Goal: Task Accomplishment & Management: Manage account settings

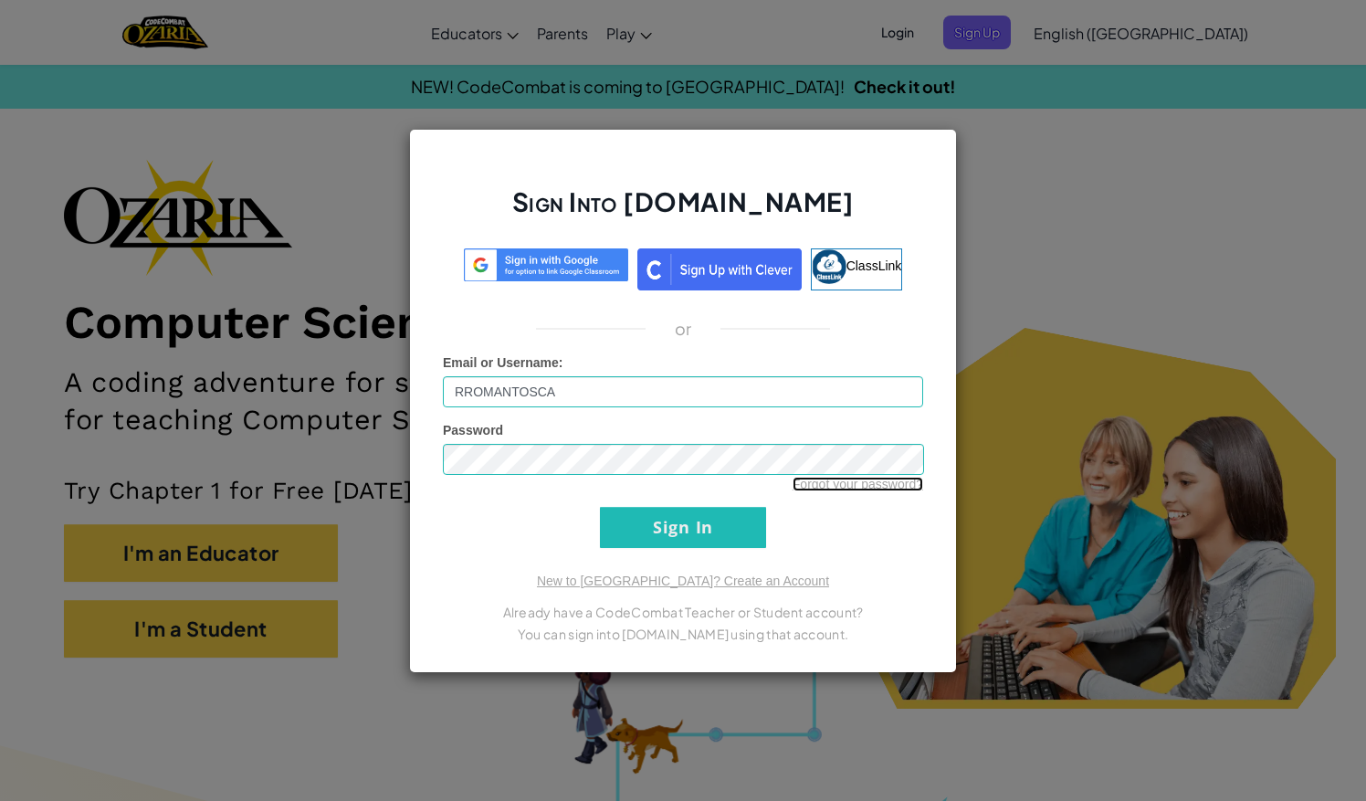
click at [842, 482] on link "Forgot your password?" at bounding box center [857, 484] width 131 height 15
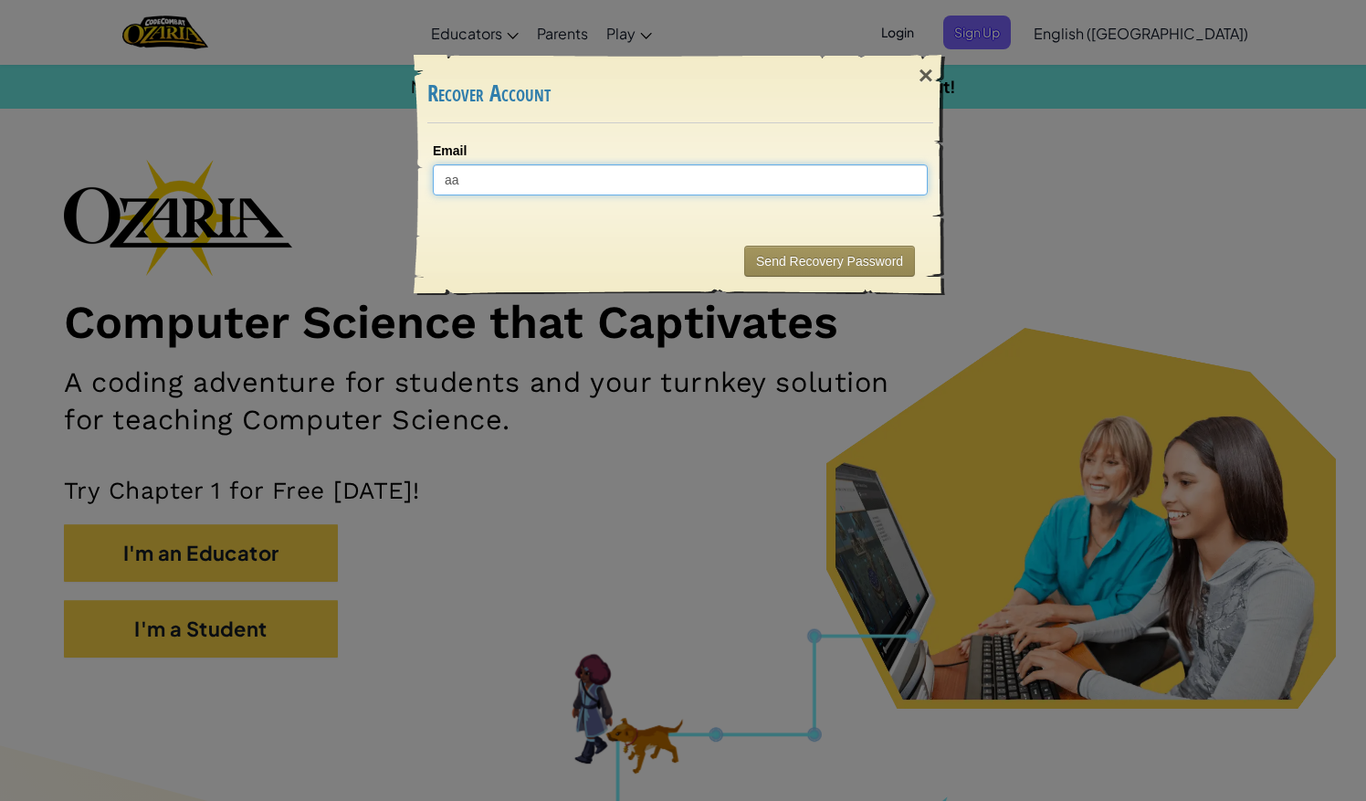
type input "a"
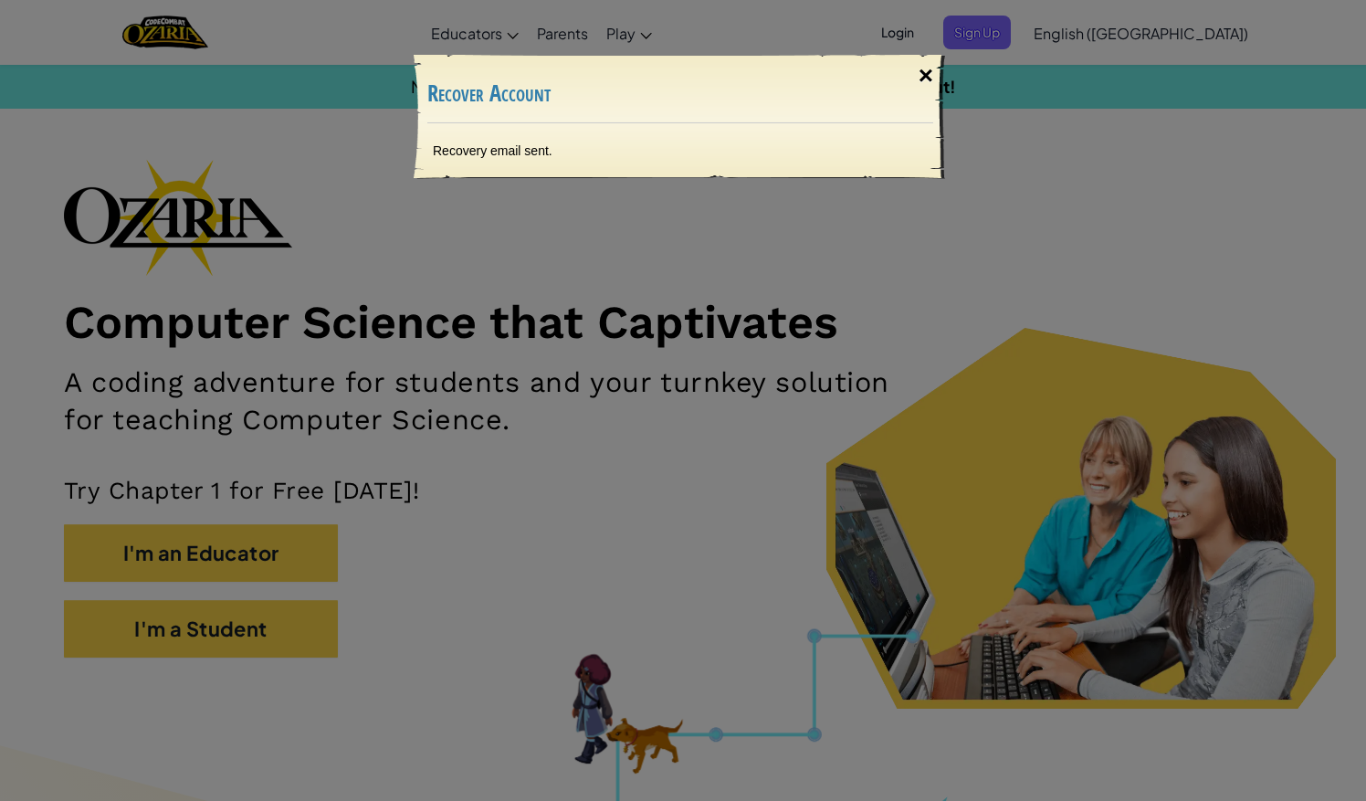
click at [929, 73] on div "×" at bounding box center [926, 75] width 42 height 53
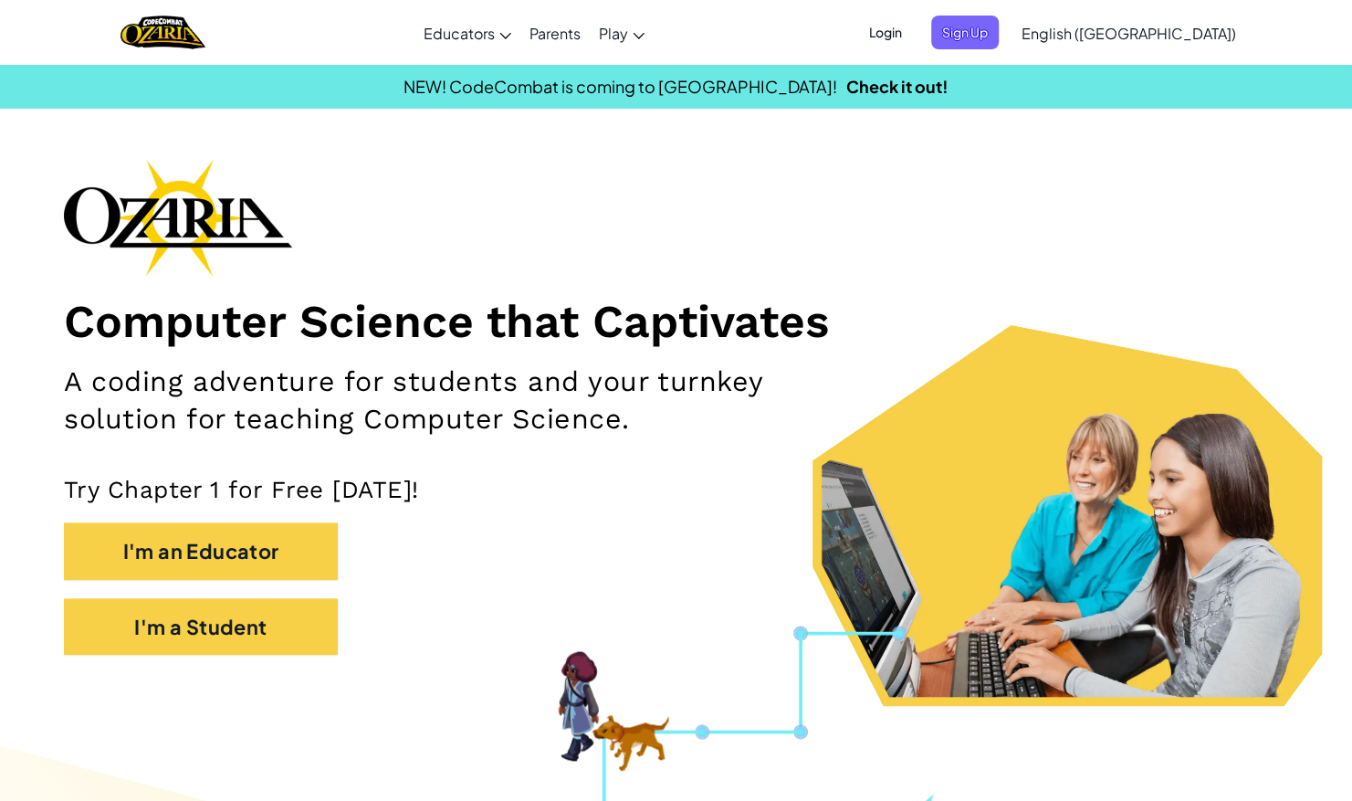
click at [980, 30] on div at bounding box center [1155, 168] width 357 height 301
click at [990, 37] on div at bounding box center [1155, 168] width 357 height 301
click at [908, 43] on div "Toggle navigation Educators Create Free Account School & District Solutions Tea…" at bounding box center [675, 32] width 1361 height 65
click at [913, 35] on span "Login" at bounding box center [885, 33] width 55 height 34
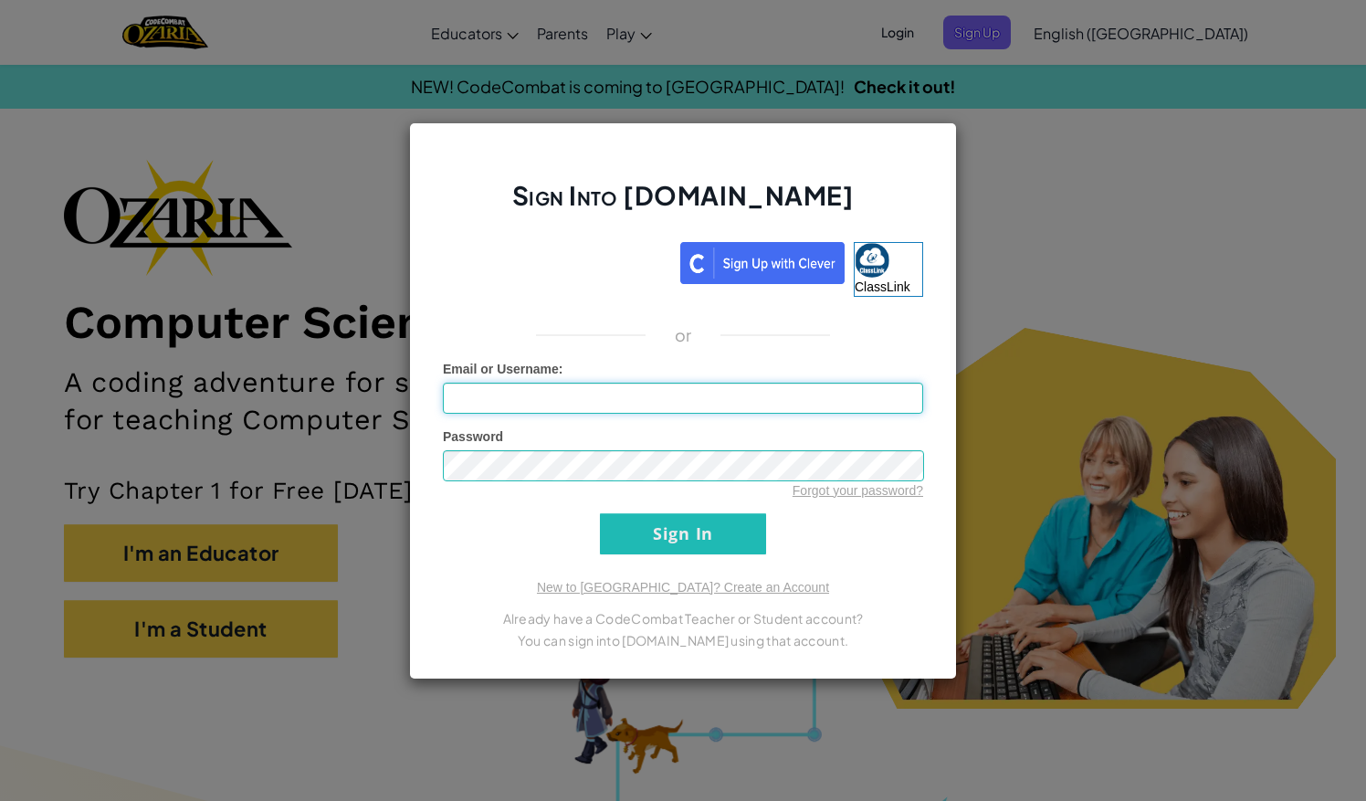
click at [657, 389] on input "Email or Username :" at bounding box center [683, 398] width 480 height 31
click at [729, 514] on input "Sign In" at bounding box center [683, 533] width 166 height 41
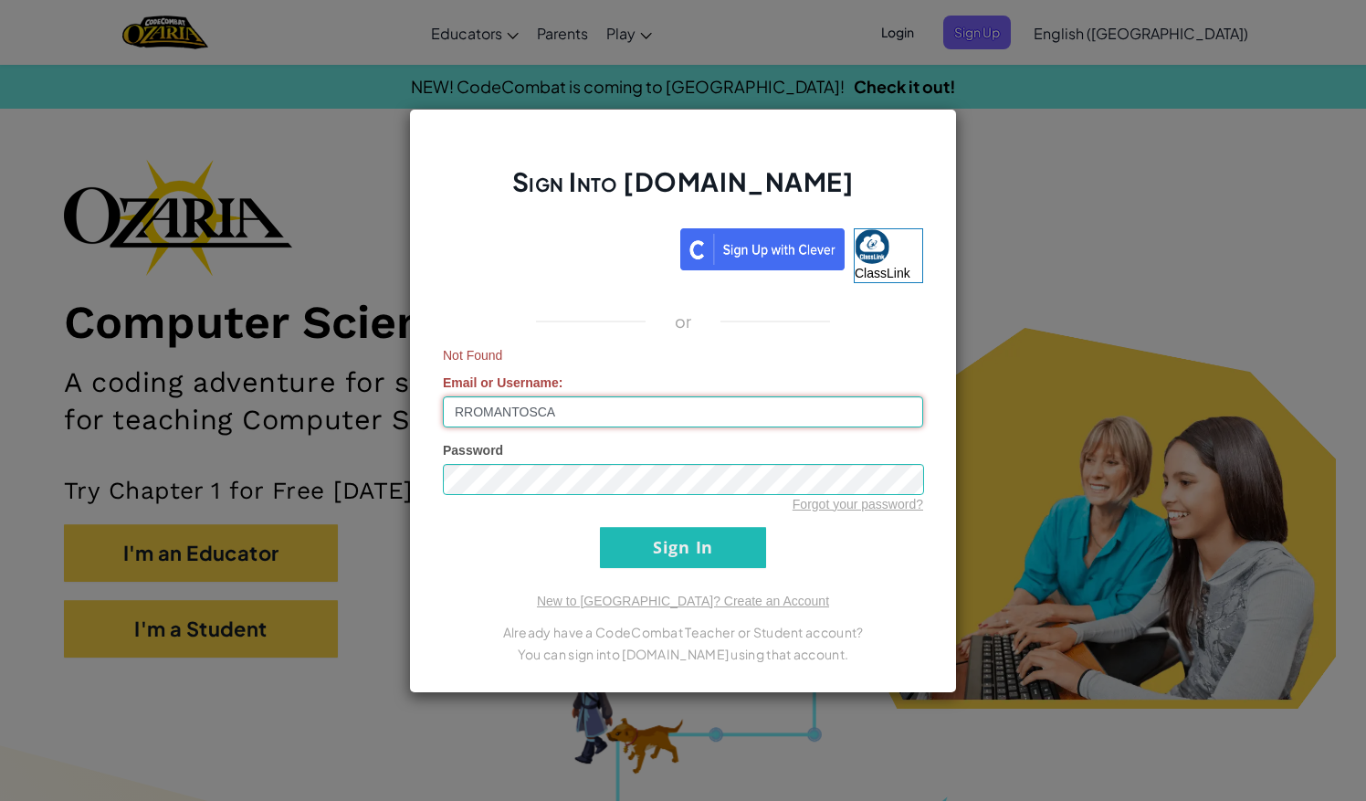
click at [765, 422] on input "RROMANTOSCA" at bounding box center [683, 411] width 480 height 31
type input "R"
type input "A"
type input "[EMAIL_ADDRESS][DOMAIN_NAME]"
click at [746, 551] on input "Sign In" at bounding box center [683, 547] width 166 height 41
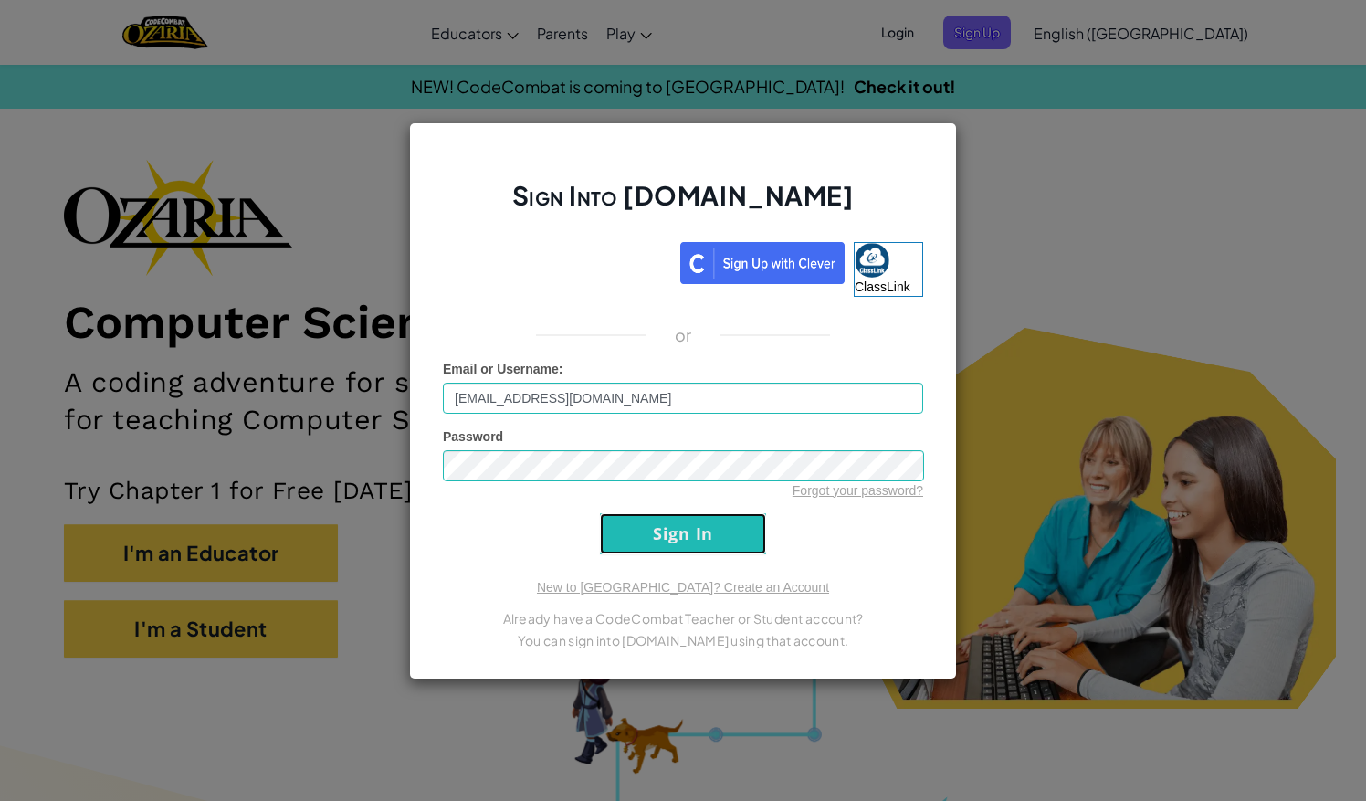
click at [724, 539] on input "Sign In" at bounding box center [683, 533] width 166 height 41
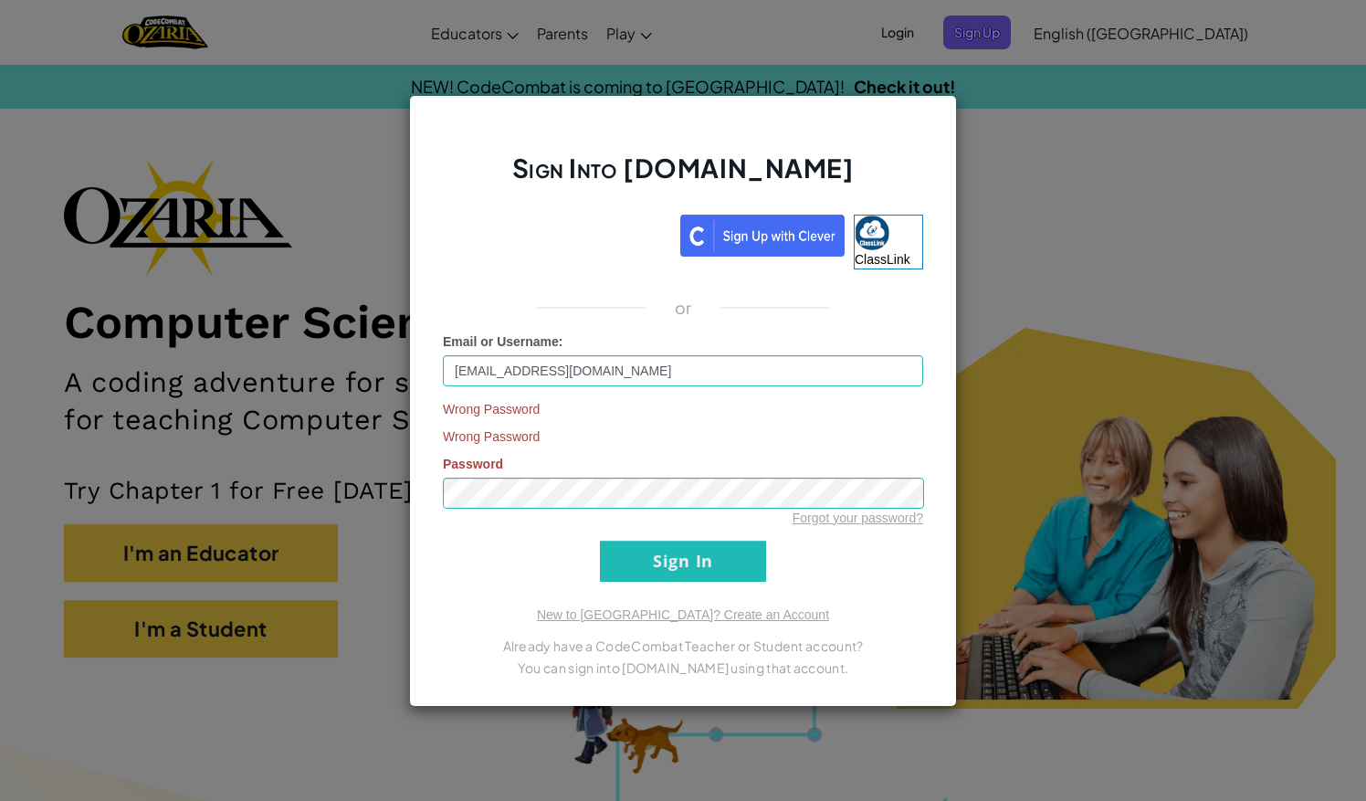
click at [724, 539] on form "Email or Username : [EMAIL_ADDRESS][DOMAIN_NAME] Wrong Password Wrong Password …" at bounding box center [683, 456] width 480 height 249
